Goal: Task Accomplishment & Management: Manage account settings

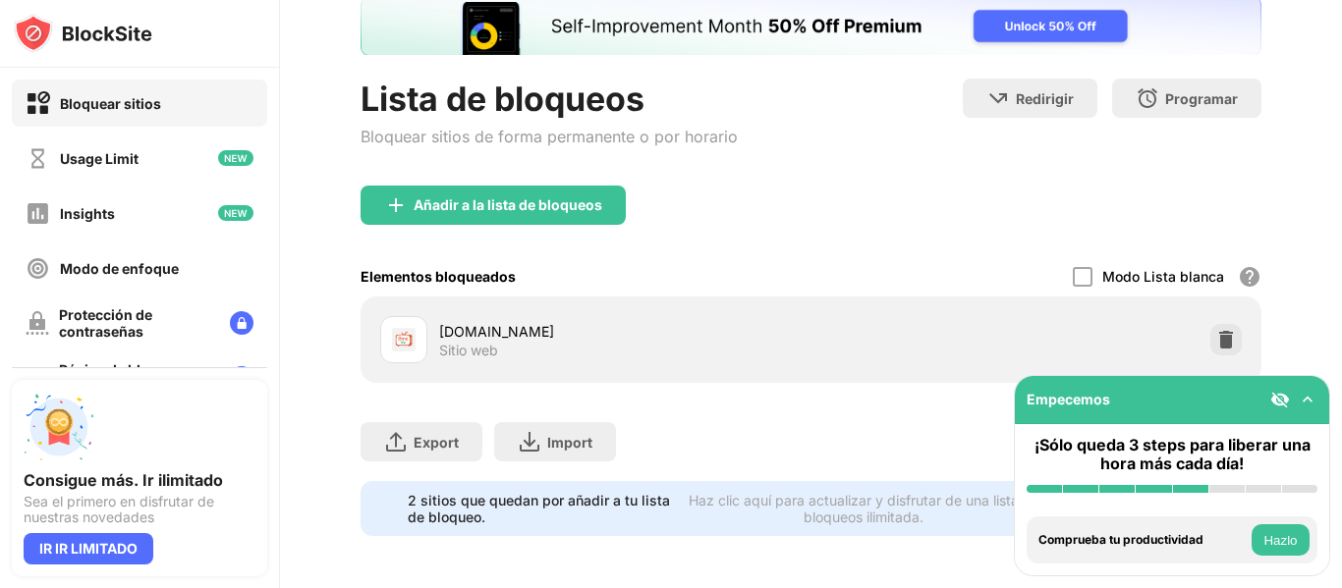
scroll to position [144, 0]
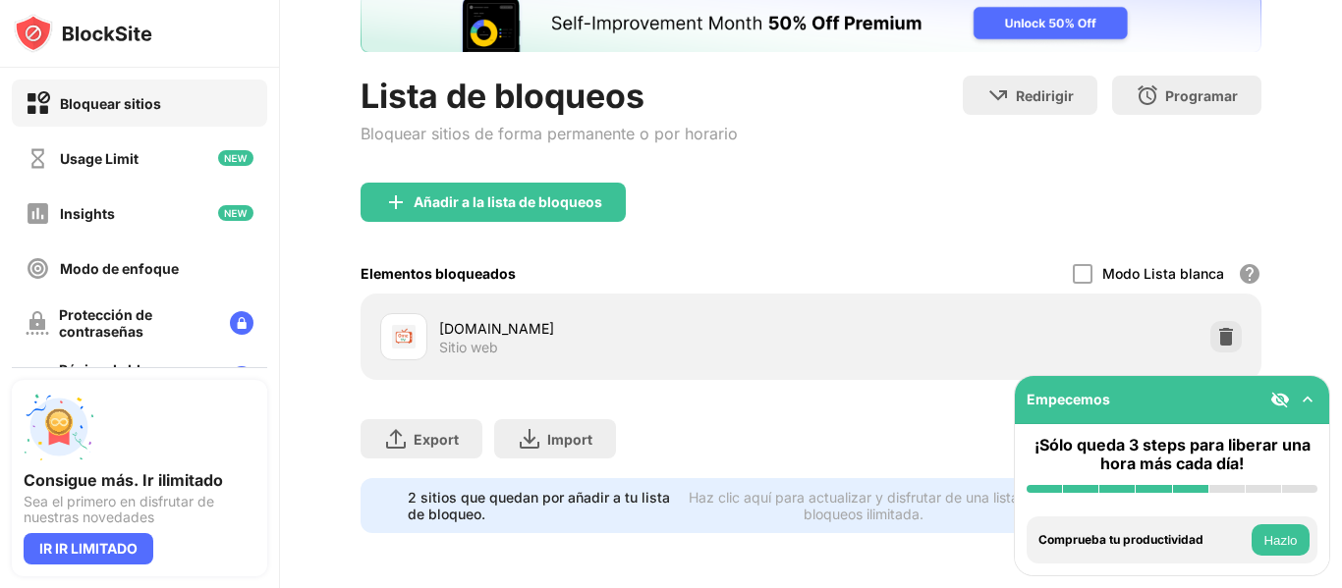
drag, startPoint x: 1341, startPoint y: 102, endPoint x: 609, endPoint y: 145, distance: 733.0
click at [578, 194] on div "Añadir a la lista de bloqueos" at bounding box center [507, 202] width 189 height 16
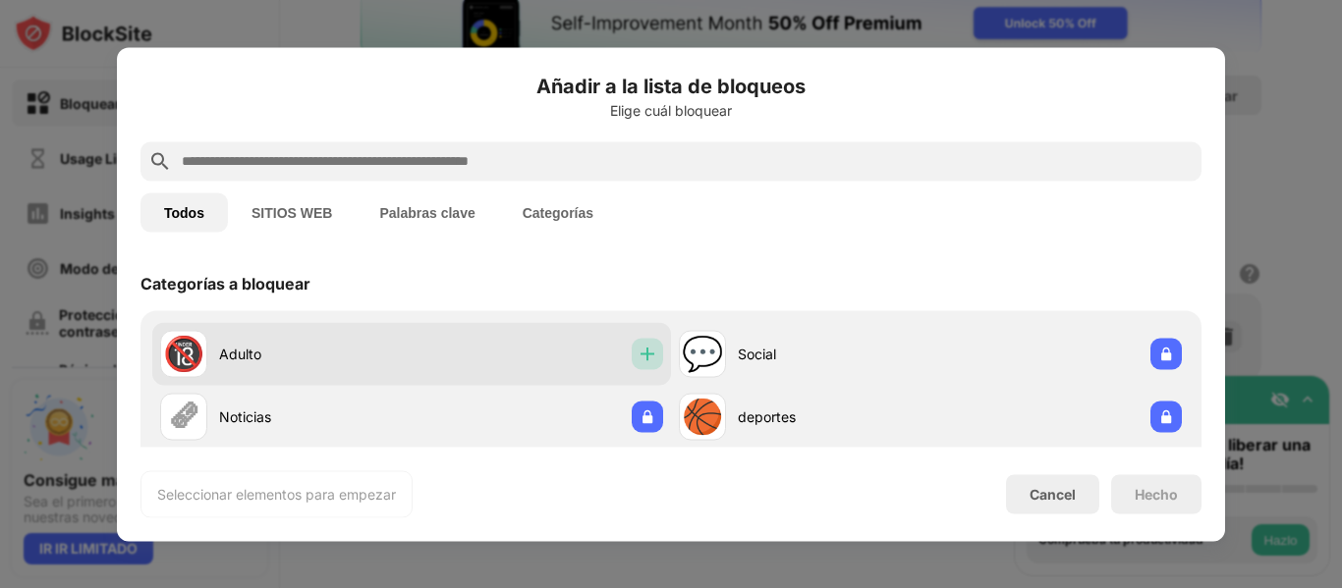
click at [637, 356] on img at bounding box center [647, 354] width 20 height 20
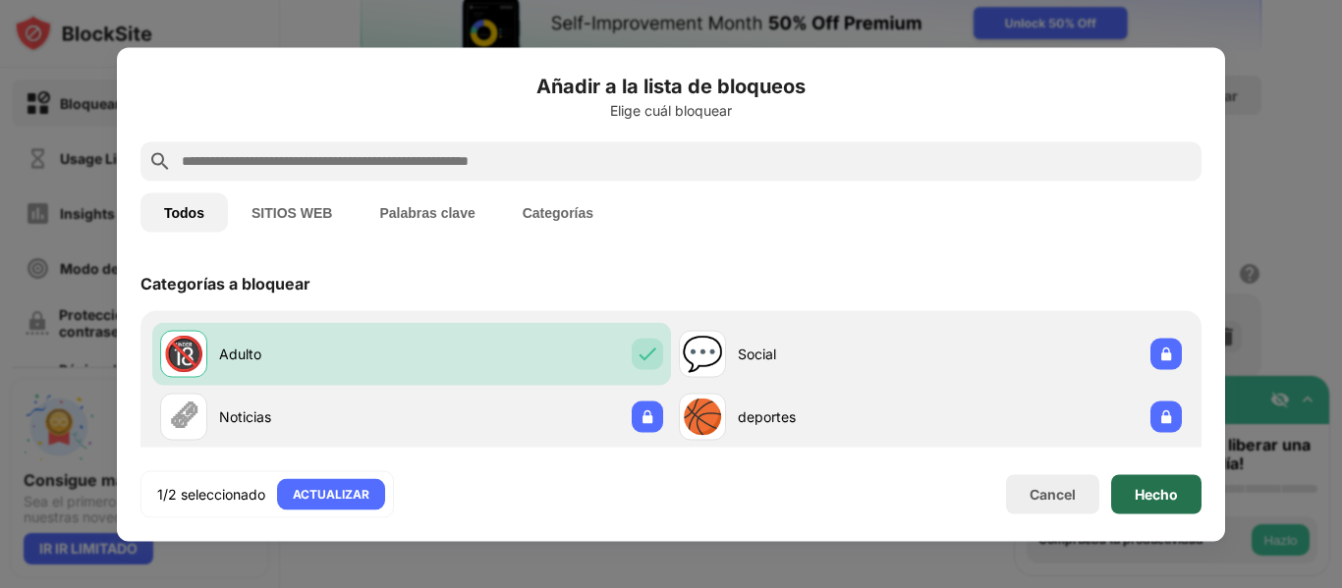
click at [1159, 503] on div "Hecho" at bounding box center [1156, 493] width 90 height 39
